Goal: Connect with others: Participate in discussion

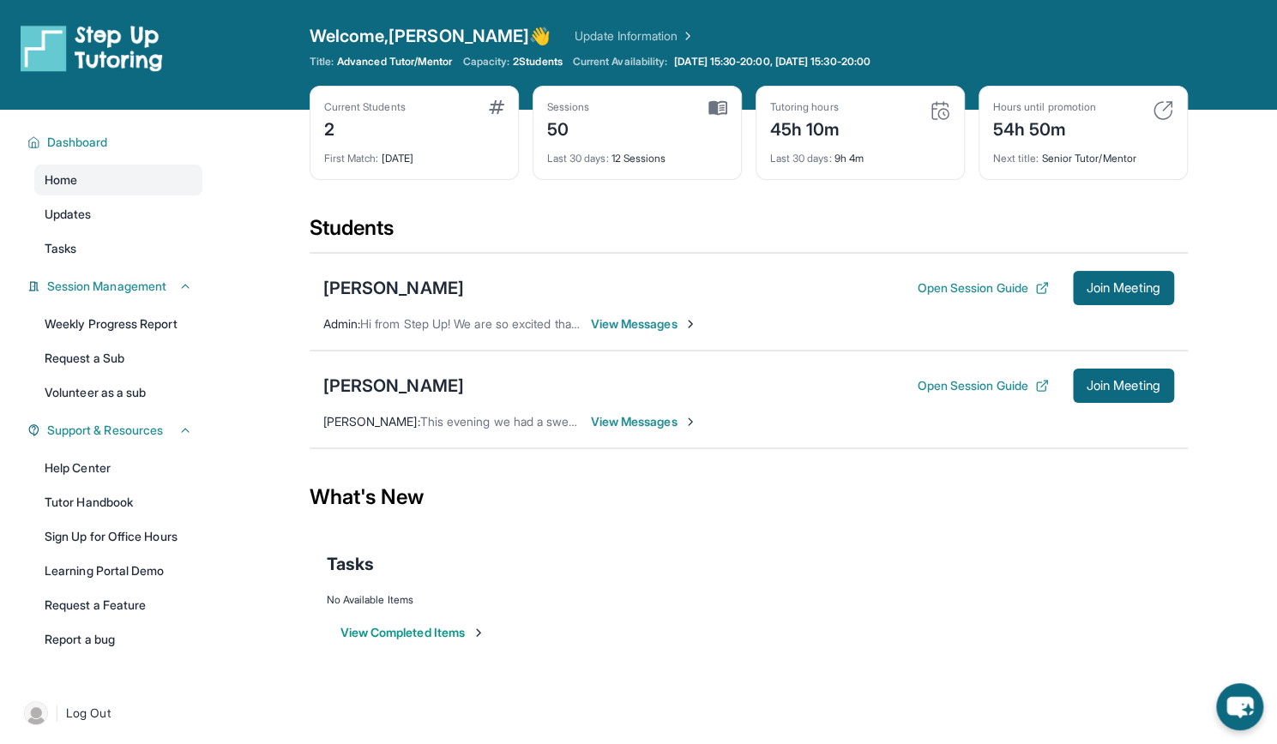
click at [668, 322] on span "View Messages" at bounding box center [644, 324] width 107 height 17
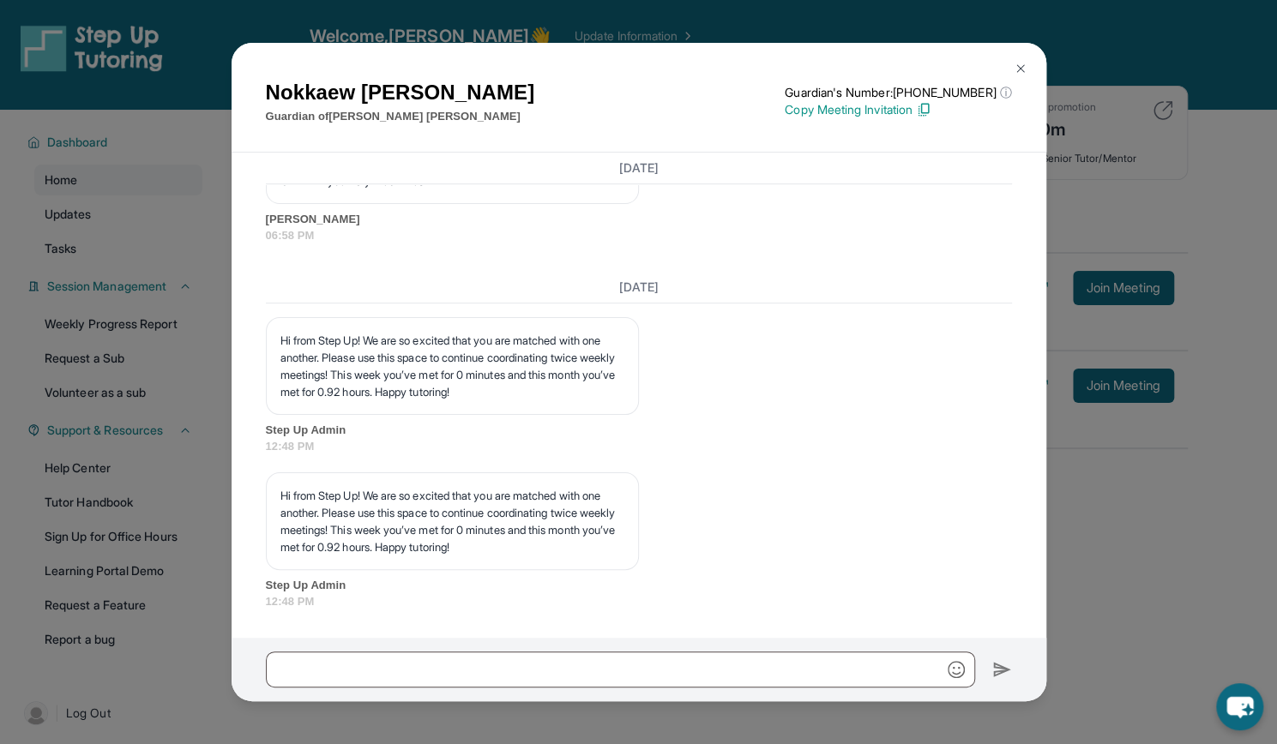
scroll to position [24132, 0]
click at [1019, 69] on img at bounding box center [1020, 69] width 14 height 14
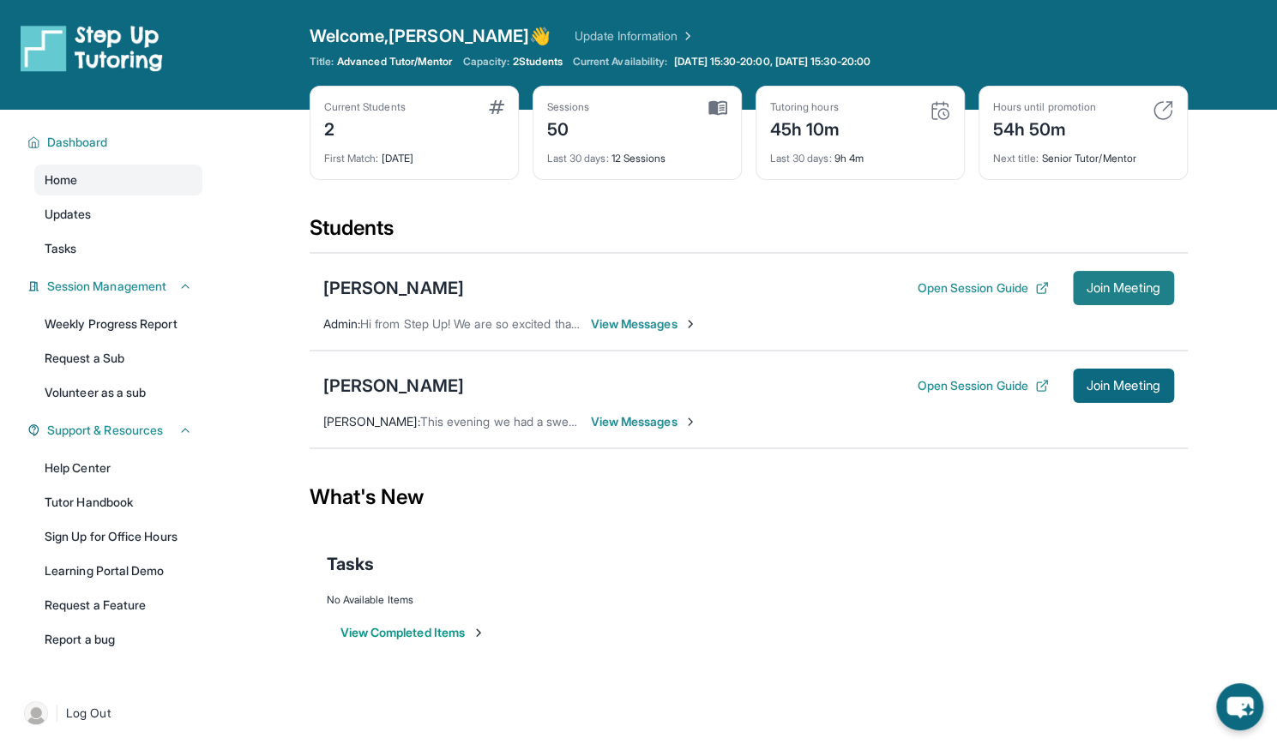
click at [1115, 289] on span "Join Meeting" at bounding box center [1123, 288] width 74 height 10
